Goal: Task Accomplishment & Management: Complete application form

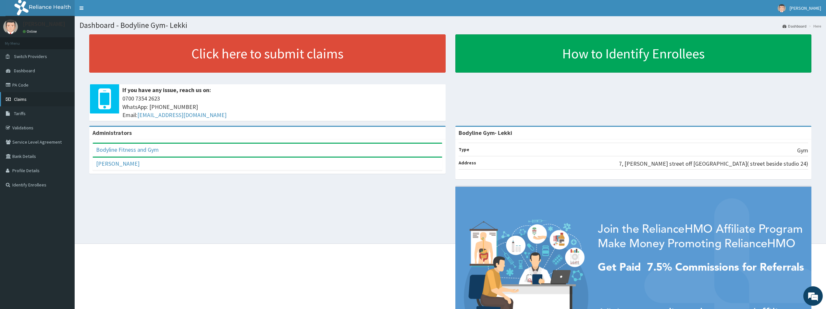
click at [24, 99] on span "Claims" at bounding box center [20, 99] width 13 height 6
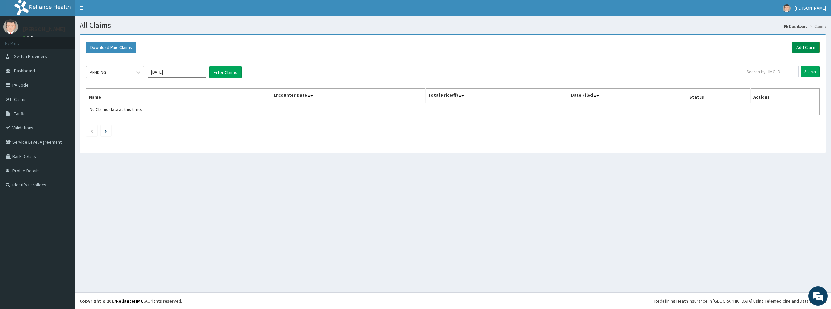
click at [799, 47] on link "Add Claim" at bounding box center [806, 47] width 28 height 11
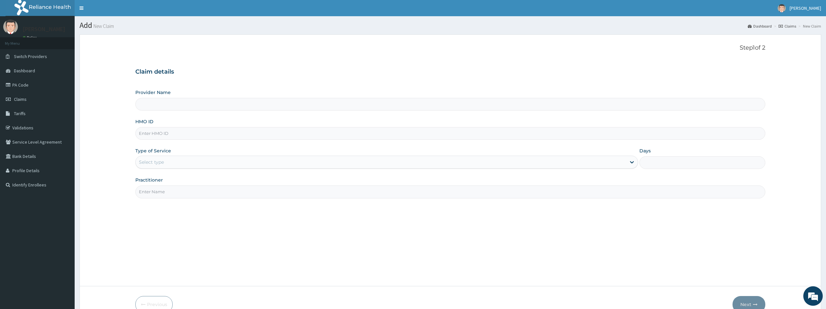
type input "Bodyline Gym- Lekki"
type input "1"
click at [160, 134] on input "HMO ID" at bounding box center [450, 133] width 630 height 13
type input "MLL/10047/A"
click at [152, 190] on input "Practitioner" at bounding box center [450, 192] width 630 height 13
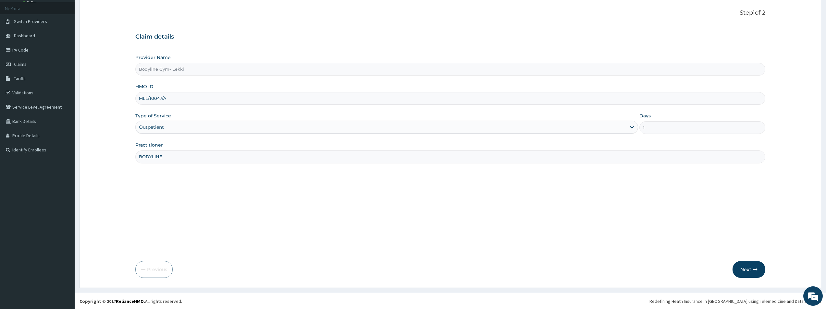
scroll to position [35, 0]
type input "BODYLINE"
click at [745, 270] on button "Next" at bounding box center [748, 269] width 33 height 17
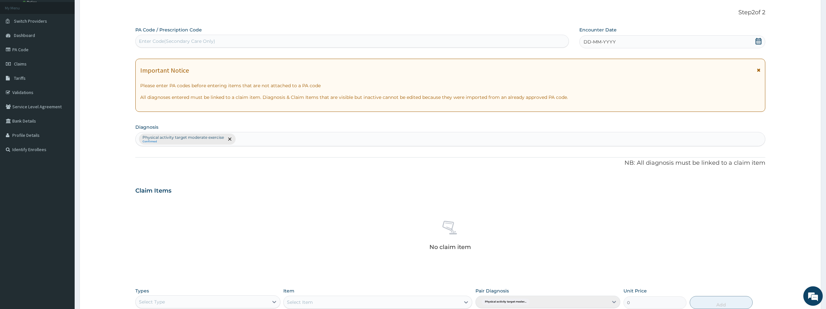
click at [174, 44] on div "Enter Code(Secondary Care Only)" at bounding box center [177, 41] width 76 height 6
type input "PA/5AC3E3"
click at [588, 42] on span "DD-MM-YYYY" at bounding box center [600, 42] width 32 height 6
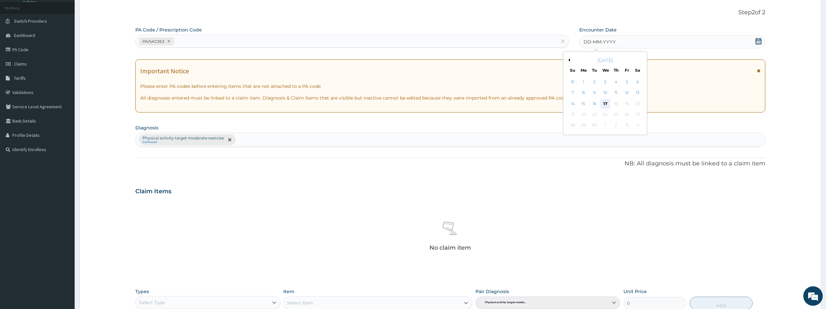
click at [606, 104] on div "17" at bounding box center [605, 104] width 10 height 10
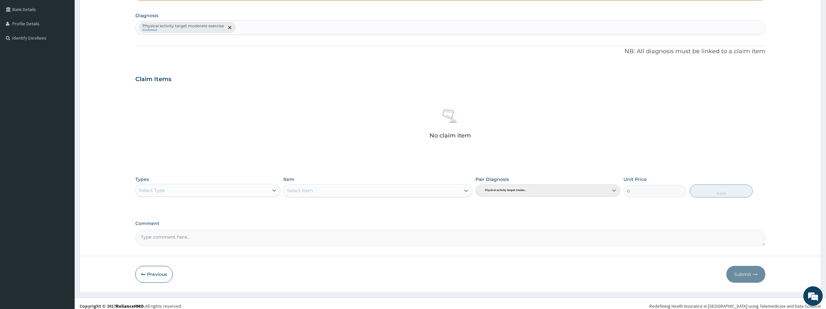
scroll to position [152, 0]
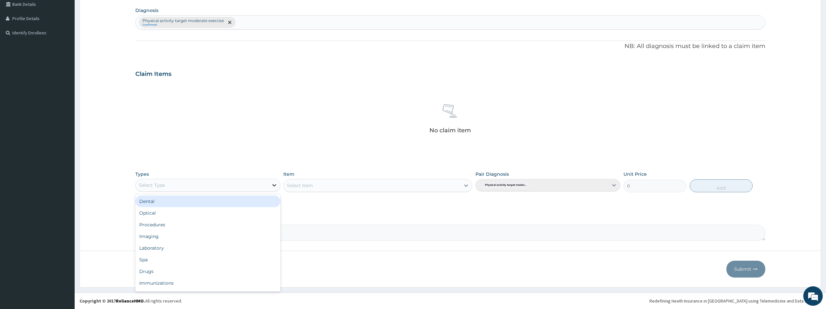
click at [271, 184] on icon at bounding box center [274, 185] width 6 height 6
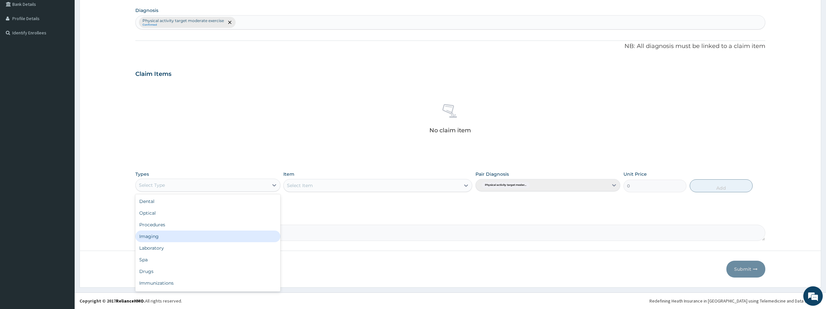
scroll to position [22, 0]
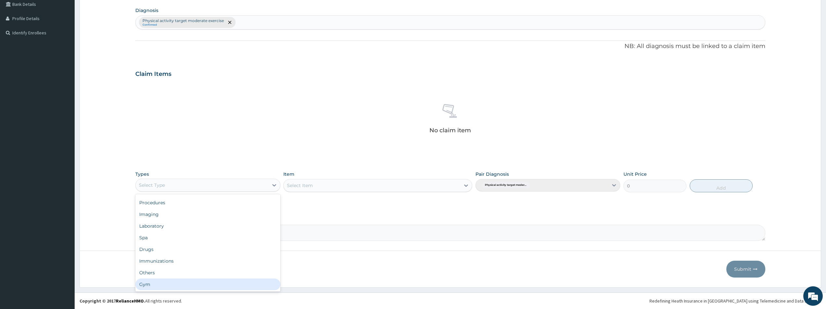
click at [159, 283] on div "Gym" at bounding box center [207, 285] width 145 height 12
click at [466, 185] on icon at bounding box center [466, 185] width 6 height 6
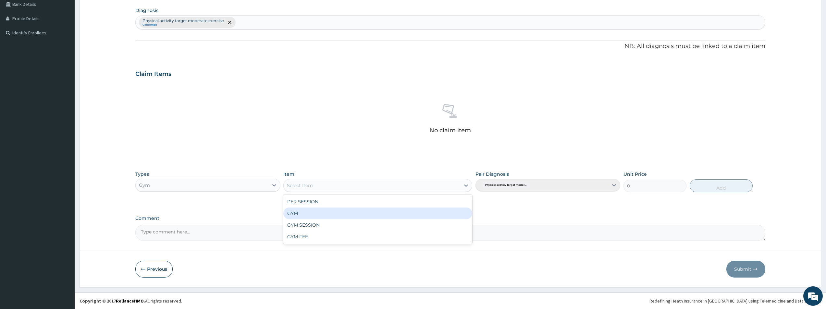
drag, startPoint x: 440, startPoint y: 214, endPoint x: 483, endPoint y: 185, distance: 51.5
click at [440, 213] on div "GYM" at bounding box center [377, 214] width 189 height 12
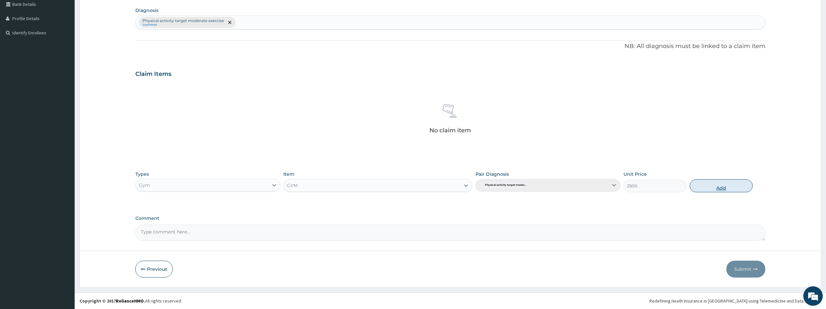
click at [716, 189] on button "Add" at bounding box center [721, 185] width 63 height 13
type input "0"
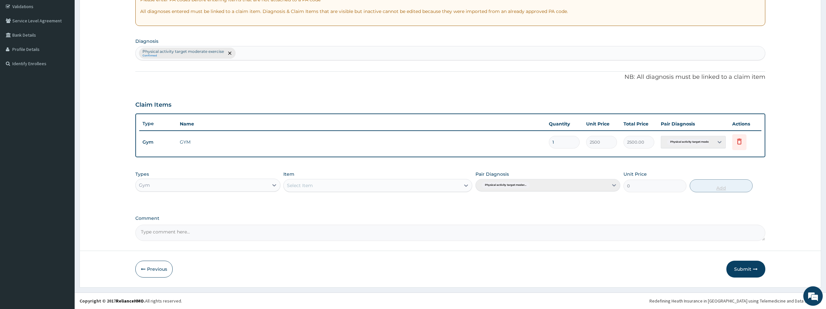
scroll to position [121, 0]
click at [746, 269] on button "Submit" at bounding box center [745, 269] width 39 height 17
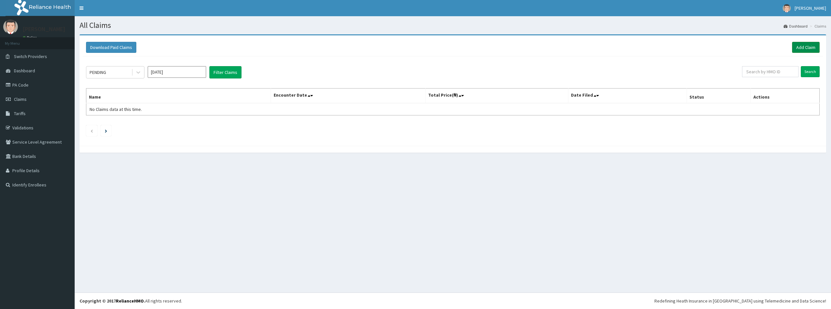
click at [805, 49] on link "Add Claim" at bounding box center [806, 47] width 28 height 11
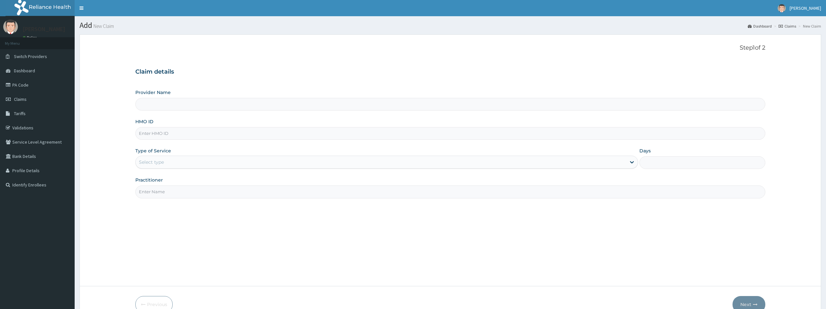
type input "Bodyline Gym- Lekki"
type input "1"
click at [212, 138] on input "HMO ID" at bounding box center [450, 133] width 630 height 13
type input "VND/1003/A"
click at [193, 195] on input "Practitioner" at bounding box center [450, 192] width 630 height 13
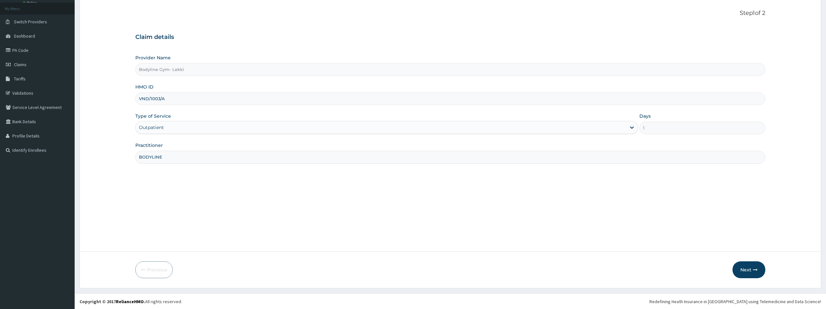
scroll to position [35, 0]
type input "BODYLINE"
click at [756, 273] on button "Next" at bounding box center [748, 269] width 33 height 17
type input "VND/10003/A"
click at [756, 273] on button "Next" at bounding box center [748, 269] width 33 height 17
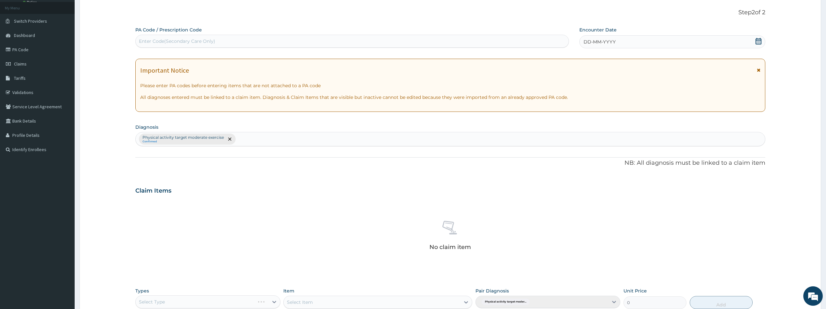
scroll to position [0, 0]
click at [435, 38] on div "Enter Code(Secondary Care Only)" at bounding box center [352, 41] width 433 height 10
type input "PA/F42824"
click at [587, 43] on span "DD-MM-YYYY" at bounding box center [600, 42] width 32 height 6
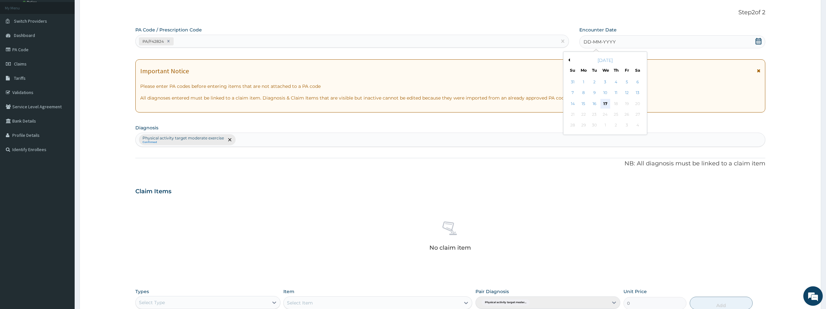
click at [606, 103] on div "17" at bounding box center [605, 104] width 10 height 10
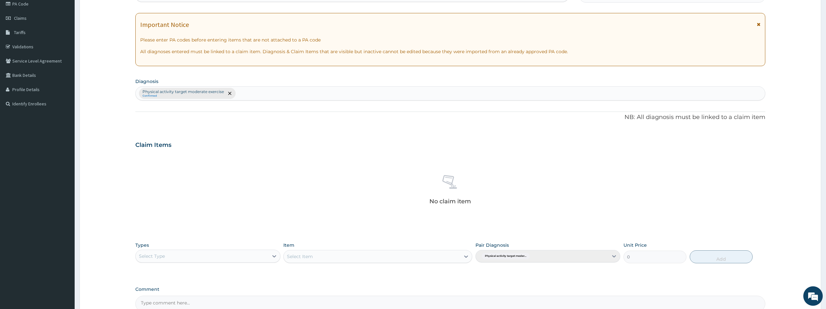
scroll to position [152, 0]
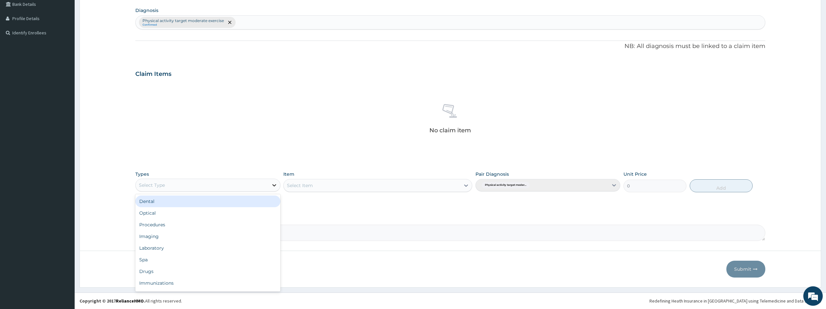
click at [275, 187] on icon at bounding box center [274, 185] width 6 height 6
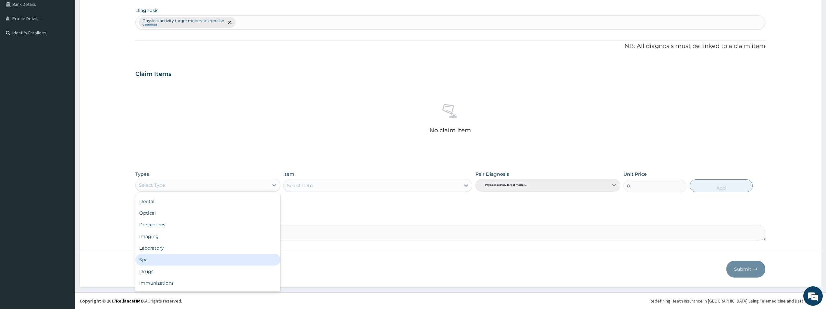
scroll to position [22, 0]
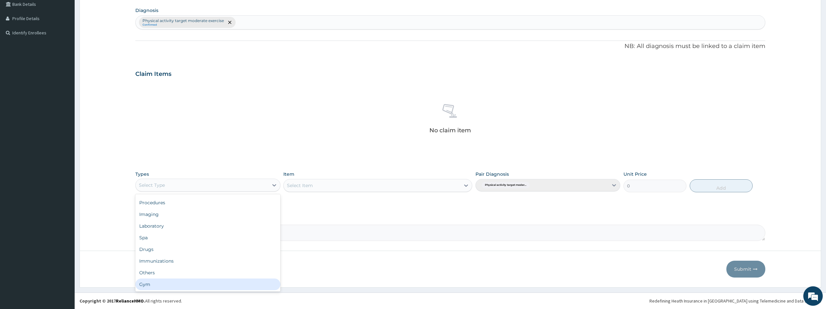
drag, startPoint x: 232, startPoint y: 288, endPoint x: 256, endPoint y: 282, distance: 25.0
click at [232, 287] on div "Gym" at bounding box center [207, 285] width 145 height 12
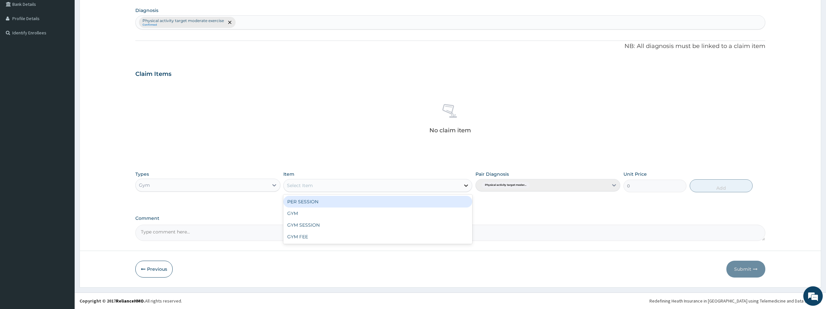
click at [465, 183] on icon at bounding box center [466, 185] width 6 height 6
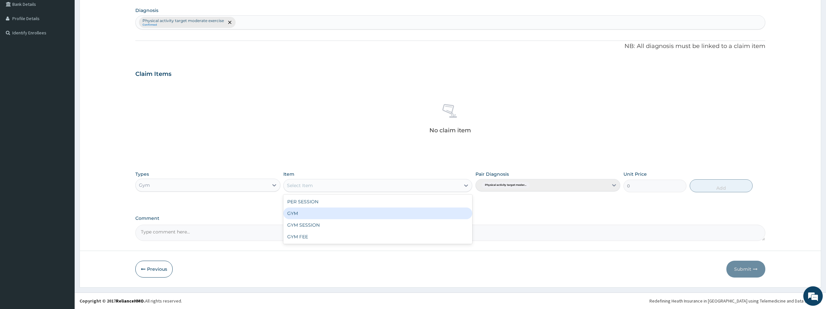
click at [321, 213] on div "GYM" at bounding box center [377, 214] width 189 height 12
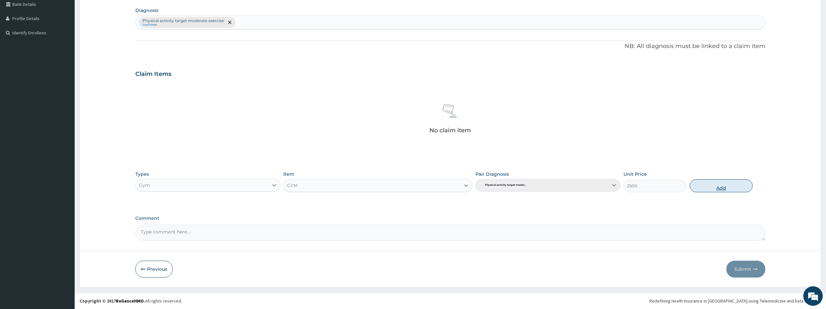
click at [706, 184] on button "Add" at bounding box center [721, 185] width 63 height 13
type input "0"
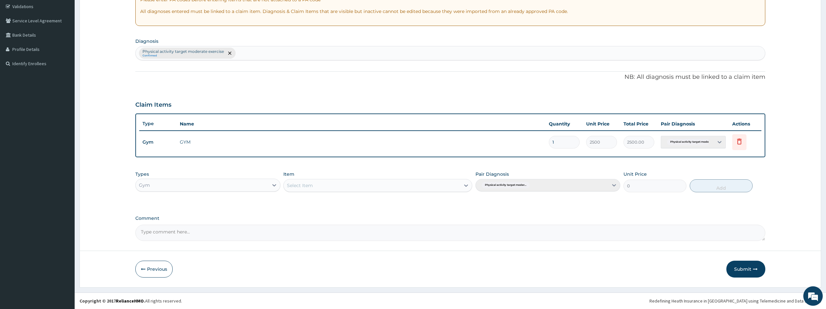
scroll to position [121, 0]
click at [744, 268] on button "Submit" at bounding box center [745, 269] width 39 height 17
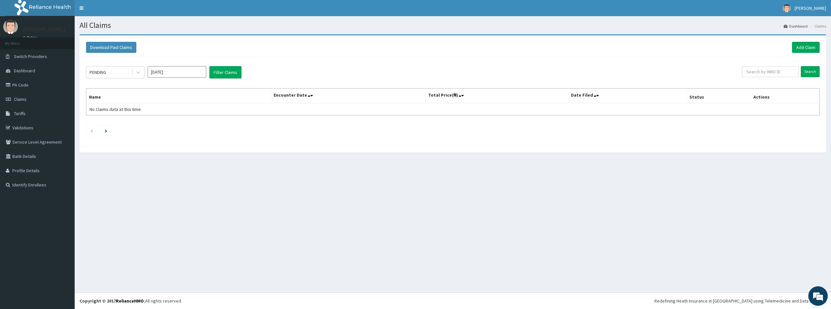
click at [769, 269] on div "All Claims Dashboard Claims Download Paid Claims Add Claim × Note you can only …" at bounding box center [453, 154] width 756 height 277
